Goal: Task Accomplishment & Management: Manage account settings

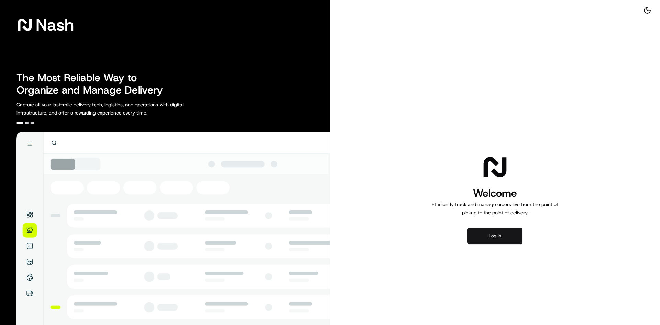
click at [477, 237] on button "Log in" at bounding box center [495, 236] width 55 height 17
